Goal: Find specific page/section: Find specific page/section

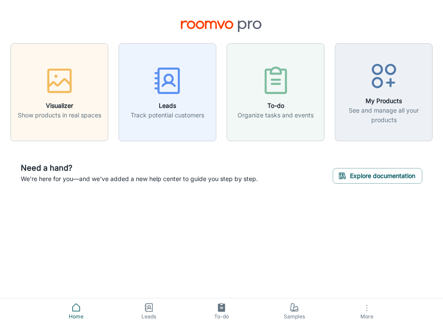
click at [68, 94] on icon "button" at bounding box center [59, 80] width 32 height 32
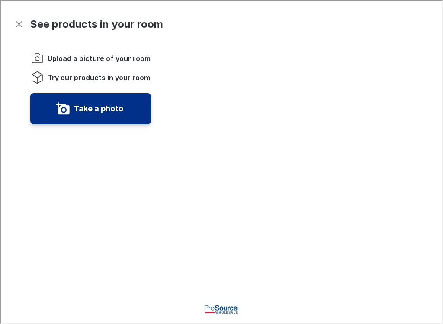
click at [83, 102] on label "Take a photo" at bounding box center [98, 108] width 50 height 14
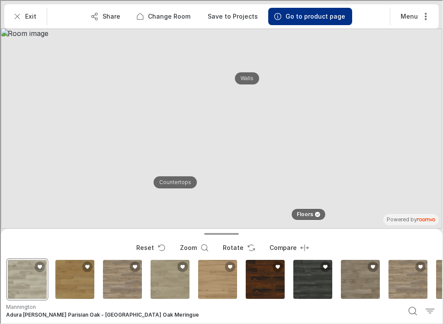
click at [409, 19] on button "Menu" at bounding box center [414, 15] width 42 height 17
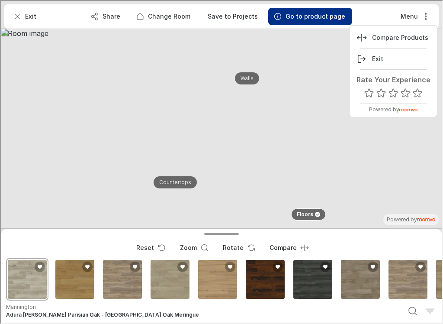
click at [28, 111] on div at bounding box center [220, 161] width 441 height 322
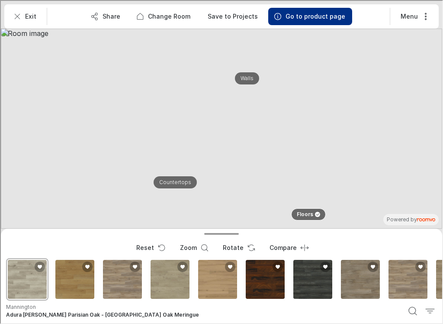
click at [300, 19] on p "Go to product page" at bounding box center [315, 15] width 60 height 9
click at [306, 16] on p "Go to product page" at bounding box center [315, 15] width 60 height 9
click at [427, 312] on icon "Filter products" at bounding box center [429, 310] width 10 height 10
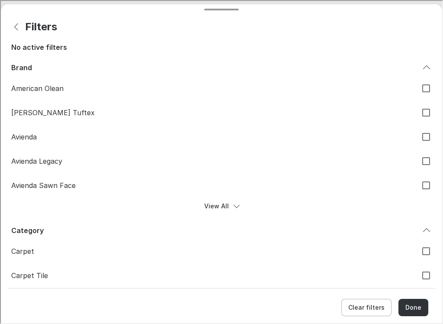
click at [412, 307] on button "Done" at bounding box center [413, 306] width 30 height 17
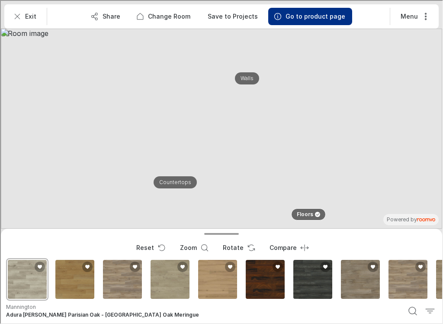
click at [408, 307] on icon "Search products" at bounding box center [412, 310] width 10 height 10
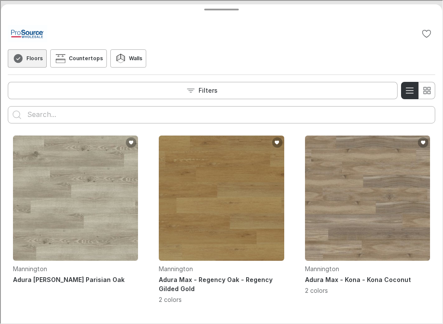
click at [214, 13] on button "Shrink drawer" at bounding box center [220, 8] width 441 height 10
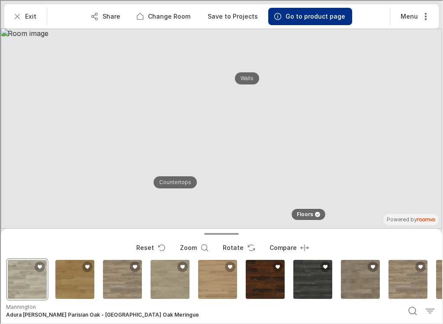
click at [23, 18] on button "Exit" at bounding box center [24, 15] width 35 height 17
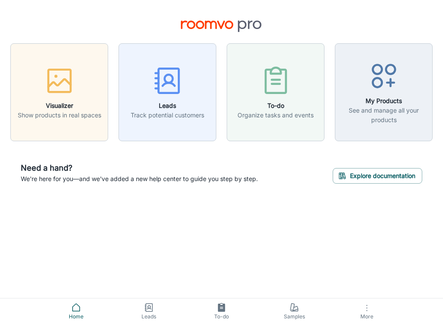
click at [77, 305] on icon at bounding box center [76, 307] width 10 height 10
click at [367, 310] on circle "button" at bounding box center [367, 310] width 1 height 1
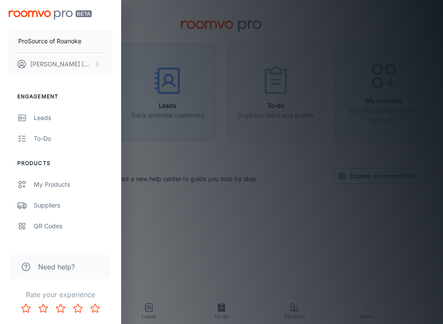
click at [180, 224] on div at bounding box center [221, 162] width 443 height 324
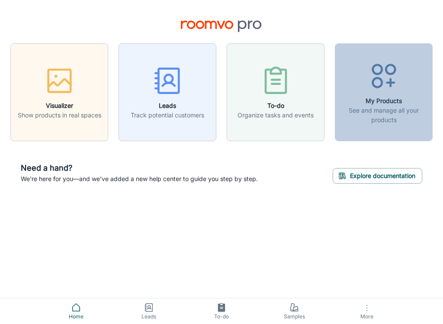
click at [370, 112] on p "See and manage all your products" at bounding box center [384, 115] width 87 height 19
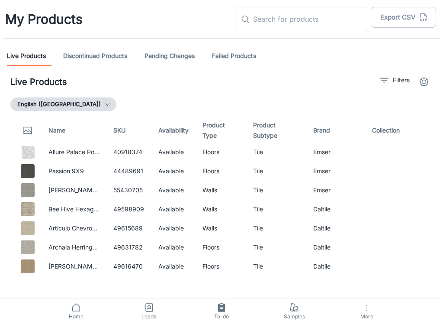
click at [292, 23] on input "text" at bounding box center [310, 19] width 114 height 24
